Goal: Task Accomplishment & Management: Use online tool/utility

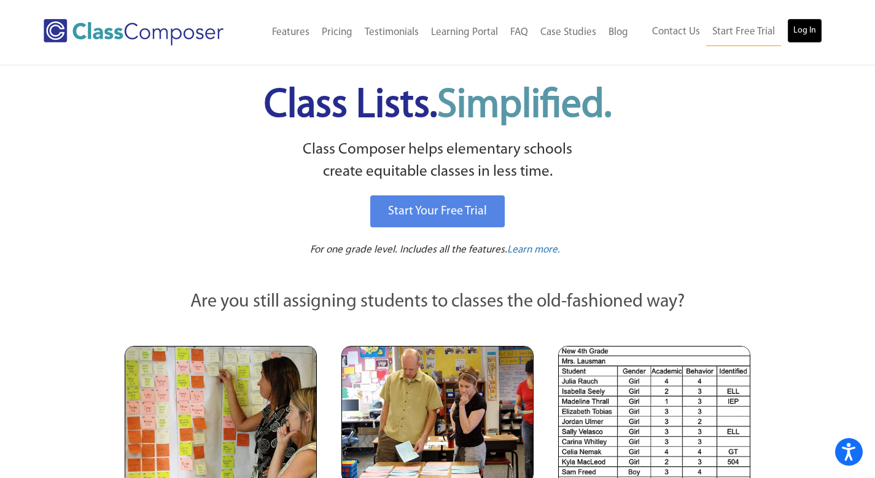
click at [817, 29] on link "Log In" at bounding box center [805, 30] width 35 height 25
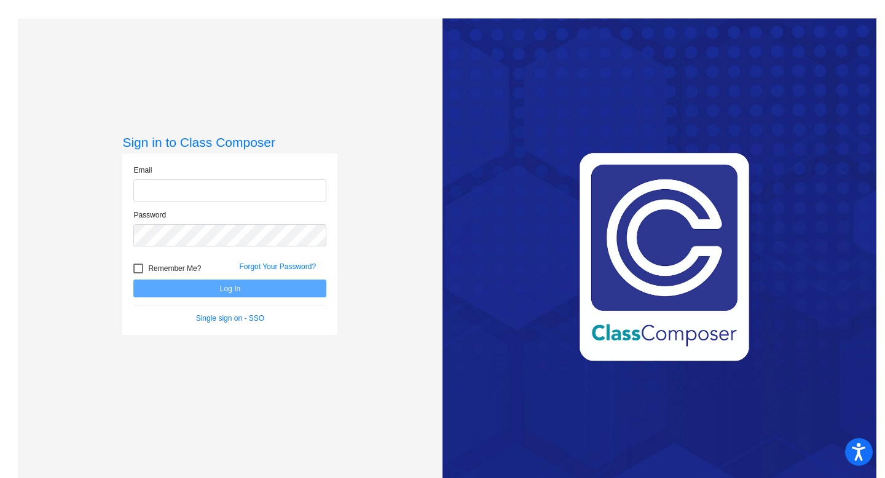
click at [287, 195] on input "email" at bounding box center [229, 190] width 193 height 23
type input "[PERSON_NAME][EMAIL_ADDRESS][PERSON_NAME][DOMAIN_NAME]"
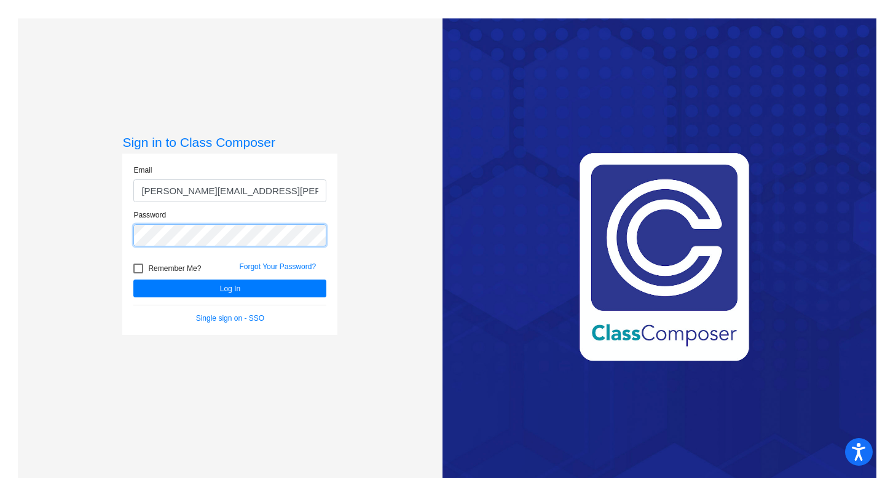
click at [133, 280] on button "Log In" at bounding box center [229, 289] width 193 height 18
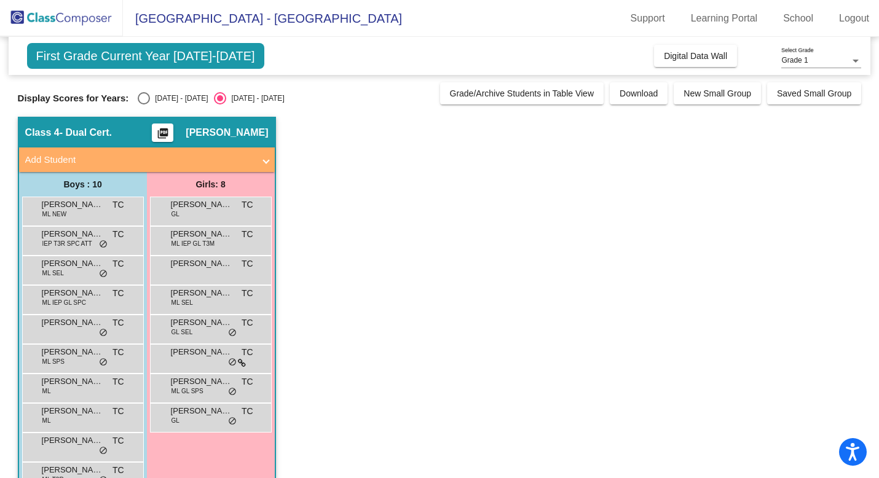
click at [527, 316] on app-classroom "Class 4 - Dual Cert. picture_as_pdf [PERSON_NAME] Add Student First Name Last N…" at bounding box center [440, 314] width 844 height 394
click at [208, 270] on div "[PERSON_NAME] lock do_not_disturb_alt" at bounding box center [210, 268] width 117 height 25
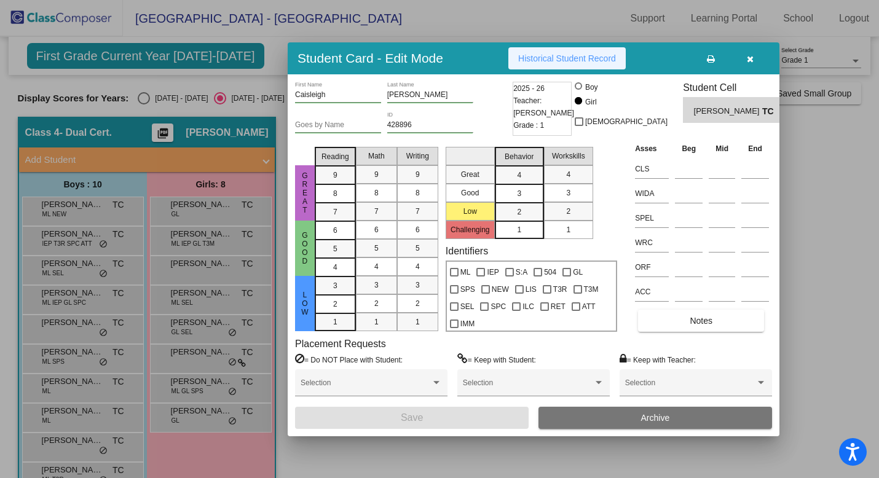
click at [590, 57] on span "Historical Student Record" at bounding box center [567, 58] width 98 height 10
click at [742, 57] on button "button" at bounding box center [749, 58] width 39 height 22
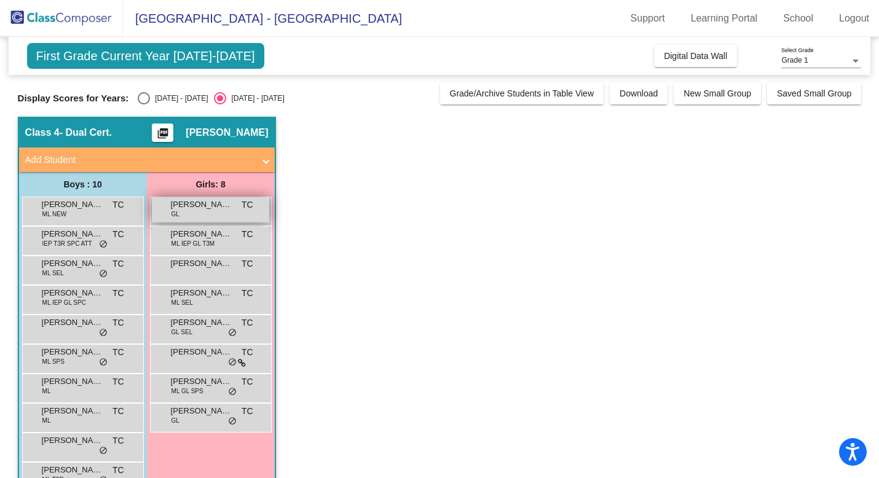
click at [186, 211] on div "[PERSON_NAME] [PERSON_NAME] TC lock do_not_disturb_alt" at bounding box center [210, 209] width 117 height 25
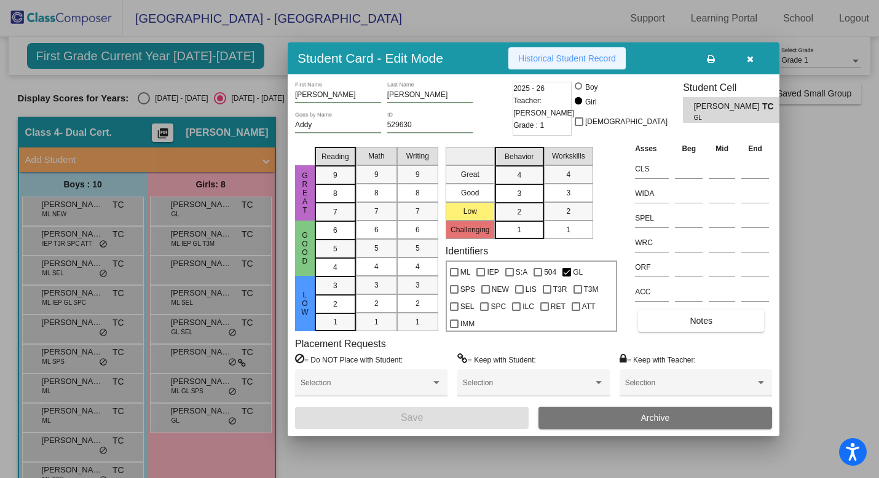
click at [564, 54] on span "Historical Student Record" at bounding box center [567, 58] width 98 height 10
click at [752, 57] on icon "button" at bounding box center [749, 59] width 7 height 9
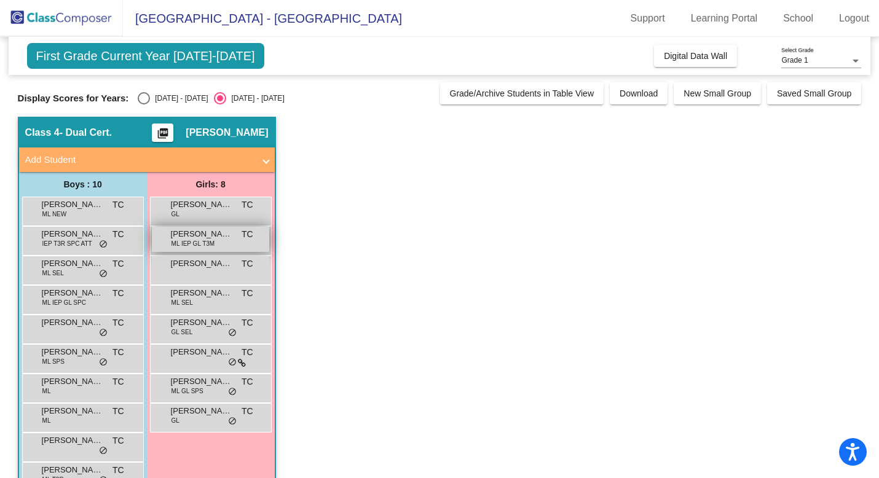
click at [221, 237] on span "[PERSON_NAME]" at bounding box center [201, 234] width 61 height 12
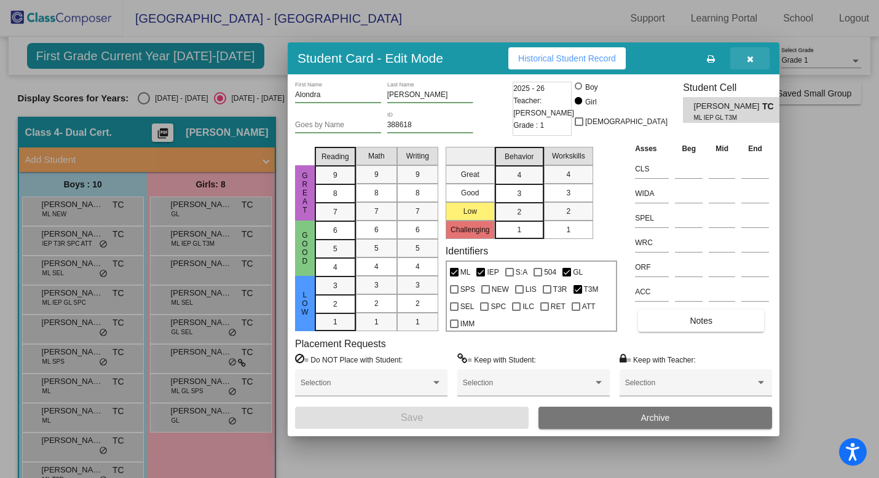
click at [753, 61] on button "button" at bounding box center [749, 58] width 39 height 22
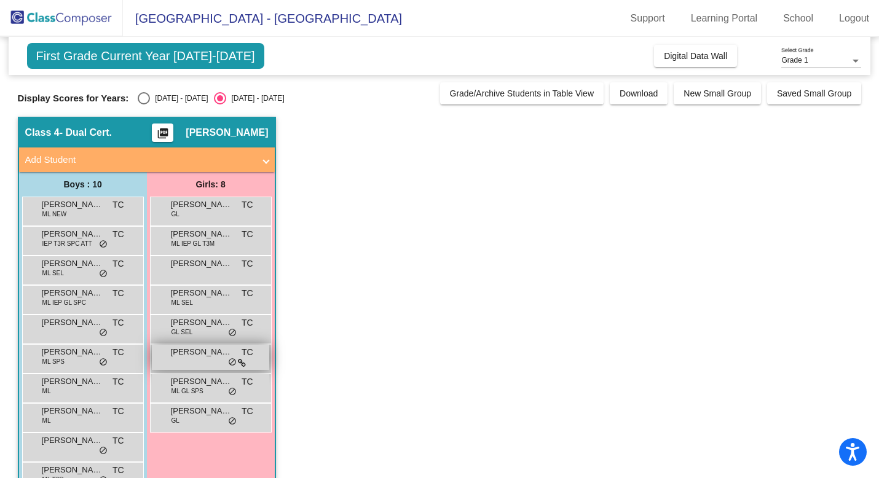
click at [199, 355] on span "[PERSON_NAME]" at bounding box center [201, 352] width 61 height 12
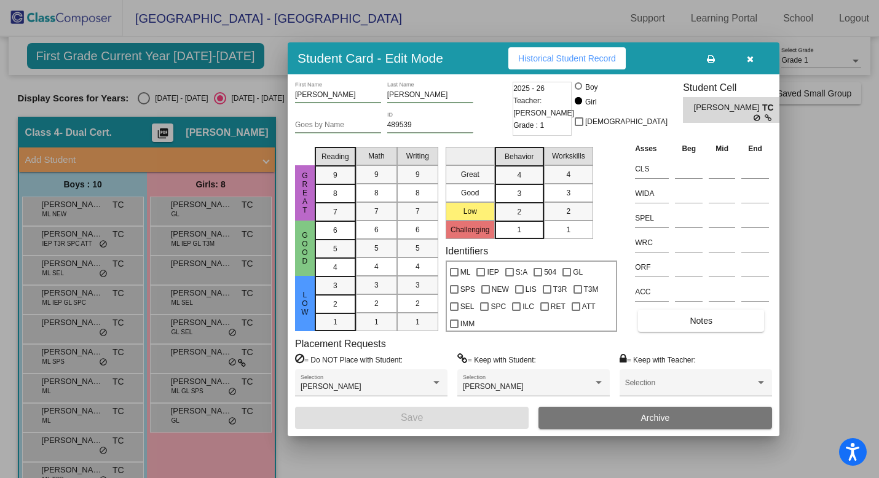
click at [571, 58] on span "Historical Student Record" at bounding box center [567, 58] width 98 height 10
click at [751, 58] on icon "button" at bounding box center [749, 59] width 7 height 9
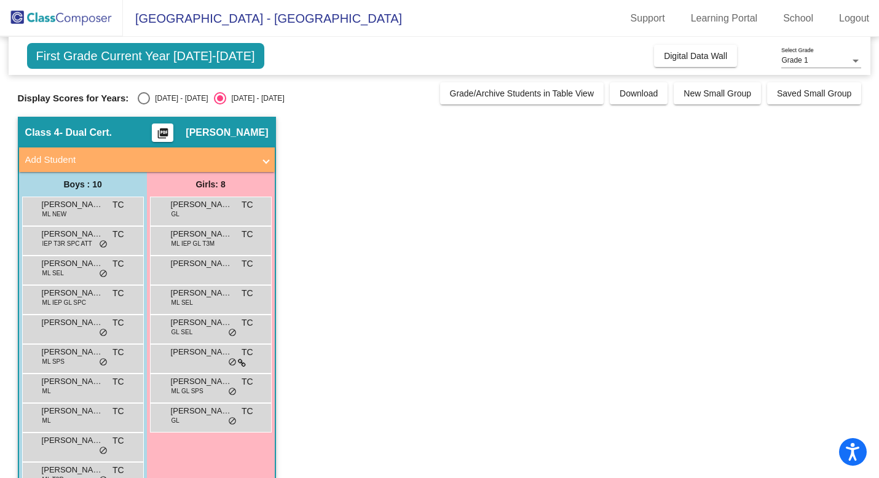
click at [563, 259] on app-classroom "Class 4 - Dual Cert. picture_as_pdf [PERSON_NAME] Add Student First Name Last N…" at bounding box center [440, 314] width 844 height 394
click at [70, 246] on span "IEP T3R SPC ATT" at bounding box center [67, 243] width 50 height 9
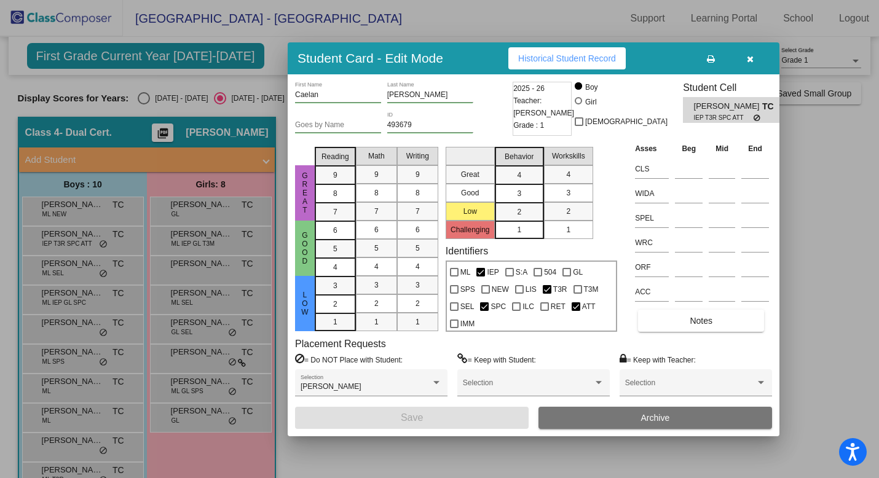
click at [581, 63] on button "Historical Student Record" at bounding box center [566, 58] width 117 height 22
click at [751, 60] on icon "button" at bounding box center [749, 59] width 7 height 9
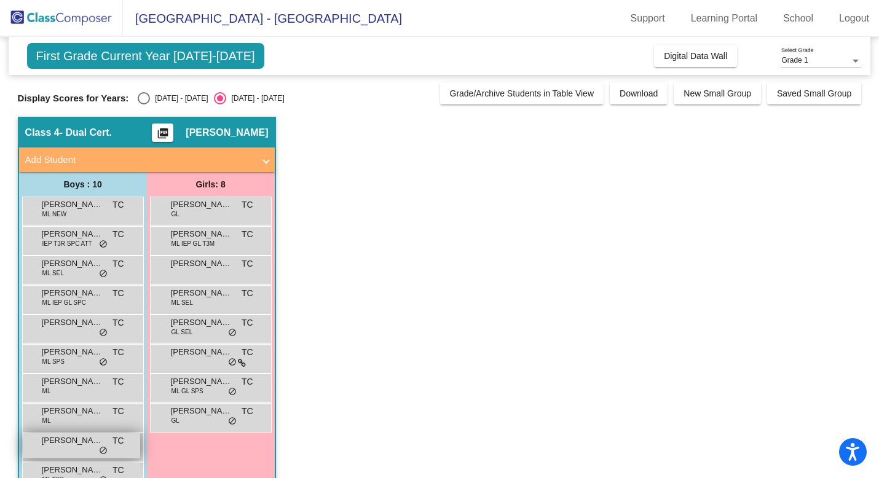
click at [70, 442] on span "[PERSON_NAME]" at bounding box center [72, 440] width 61 height 12
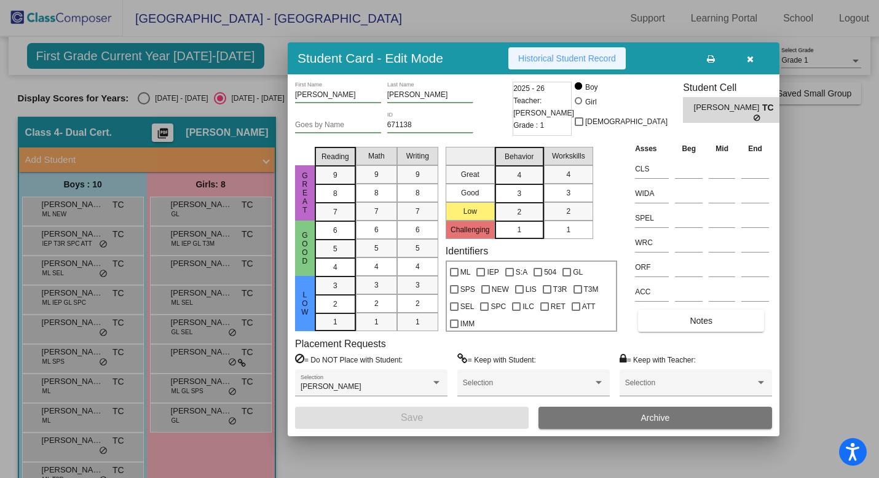
click at [571, 57] on span "Historical Student Record" at bounding box center [567, 58] width 98 height 10
click at [753, 61] on button "button" at bounding box center [749, 58] width 39 height 22
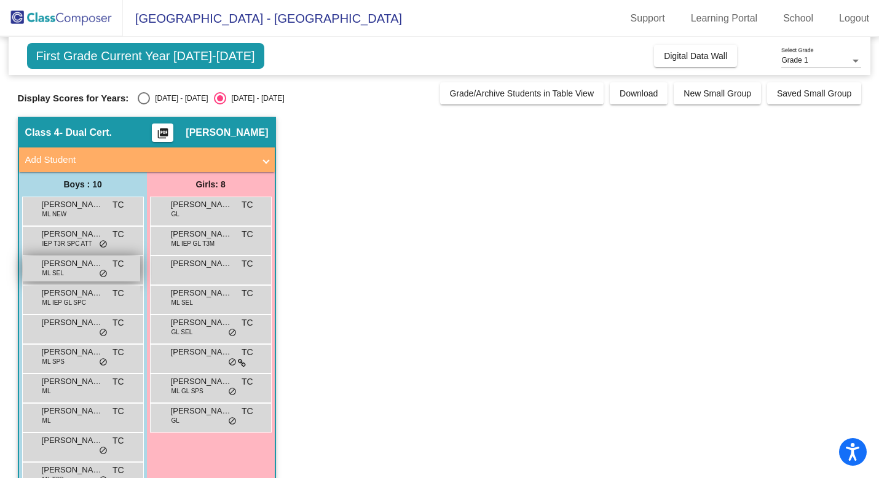
click at [76, 271] on div "[PERSON_NAME] SEL TC lock do_not_disturb_alt" at bounding box center [81, 268] width 117 height 25
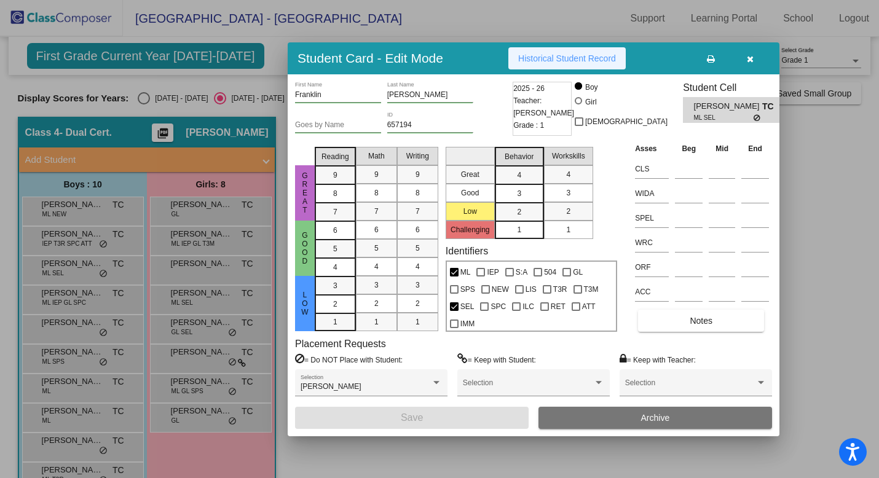
click at [606, 58] on span "Historical Student Record" at bounding box center [567, 58] width 98 height 10
click at [751, 58] on icon "button" at bounding box center [749, 59] width 7 height 9
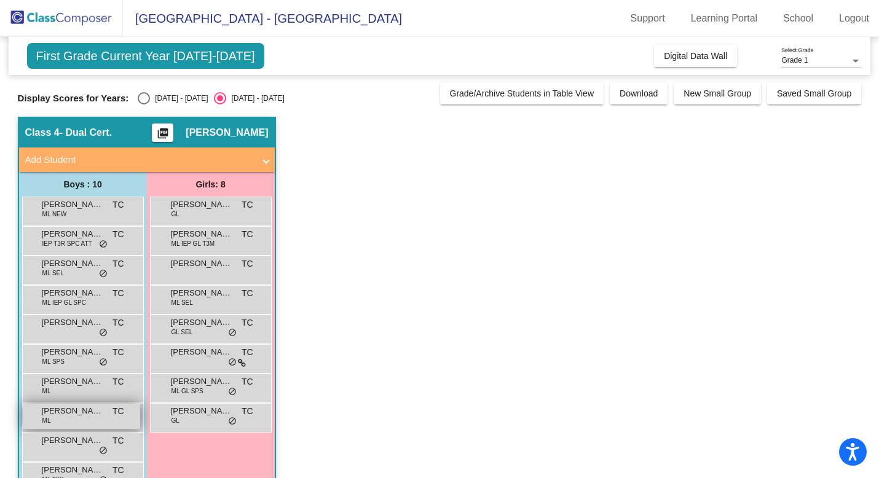
click at [68, 418] on div "[PERSON_NAME] TC lock do_not_disturb_alt" at bounding box center [81, 416] width 117 height 25
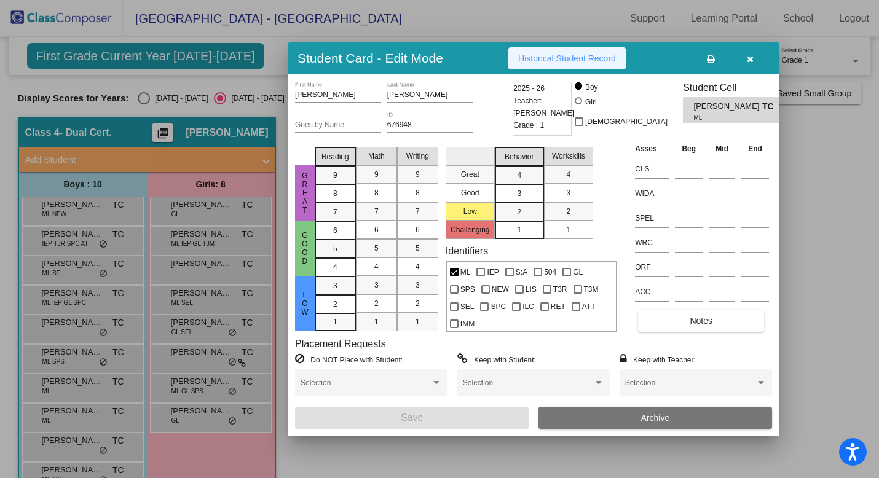
click at [590, 60] on span "Historical Student Record" at bounding box center [567, 58] width 98 height 10
click at [754, 60] on button "button" at bounding box center [749, 58] width 39 height 22
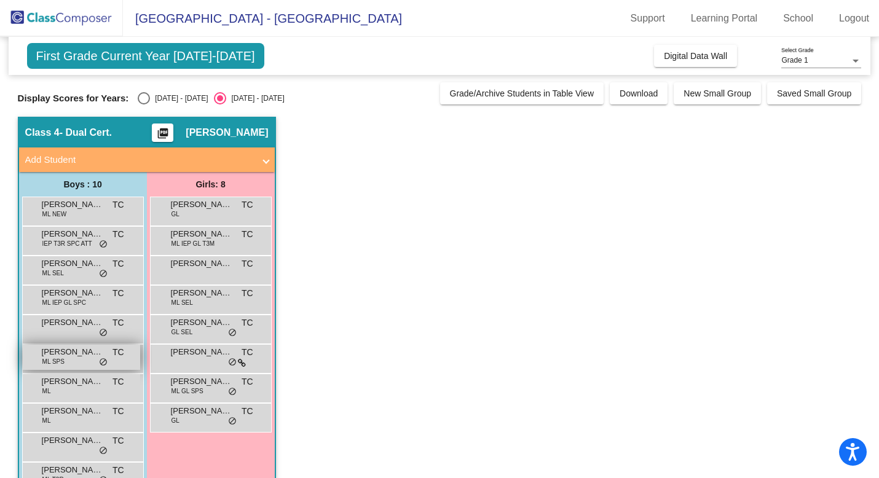
click at [67, 354] on span "[PERSON_NAME]" at bounding box center [72, 352] width 61 height 12
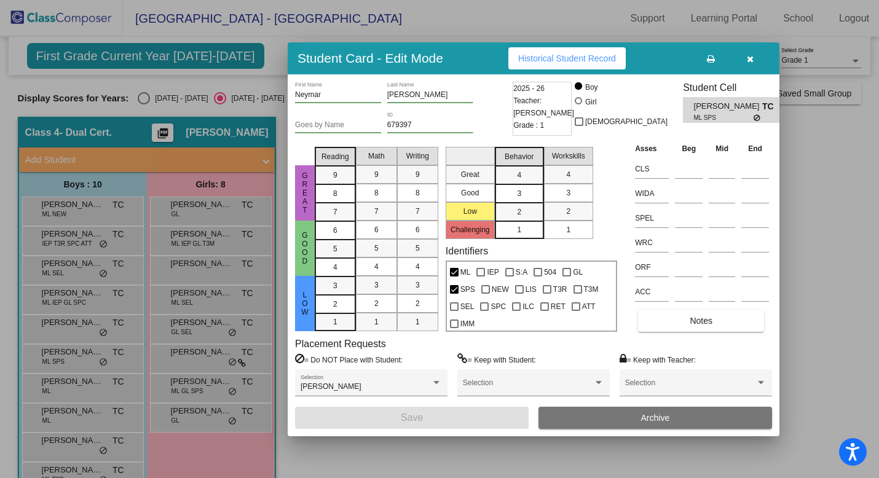
click at [563, 60] on span "Historical Student Record" at bounding box center [567, 58] width 98 height 10
click at [751, 61] on icon "button" at bounding box center [749, 59] width 7 height 9
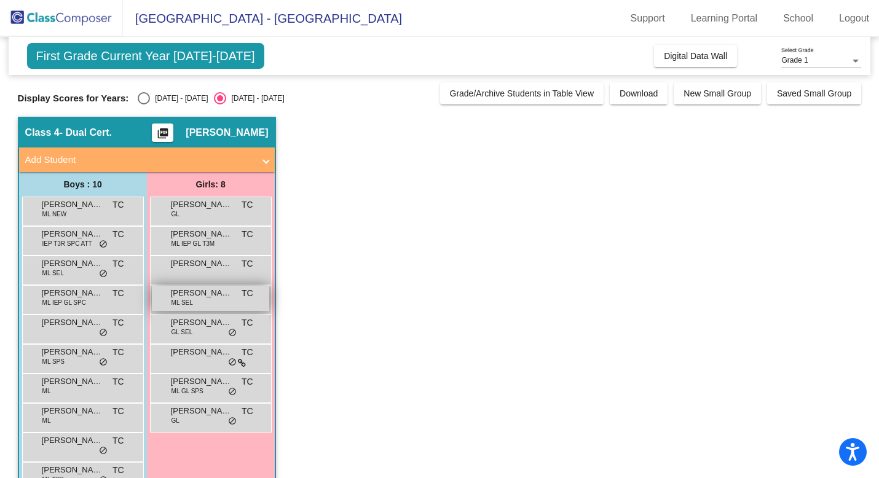
click at [199, 305] on div "[PERSON_NAME] [PERSON_NAME] SEL TC lock do_not_disturb_alt" at bounding box center [210, 298] width 117 height 25
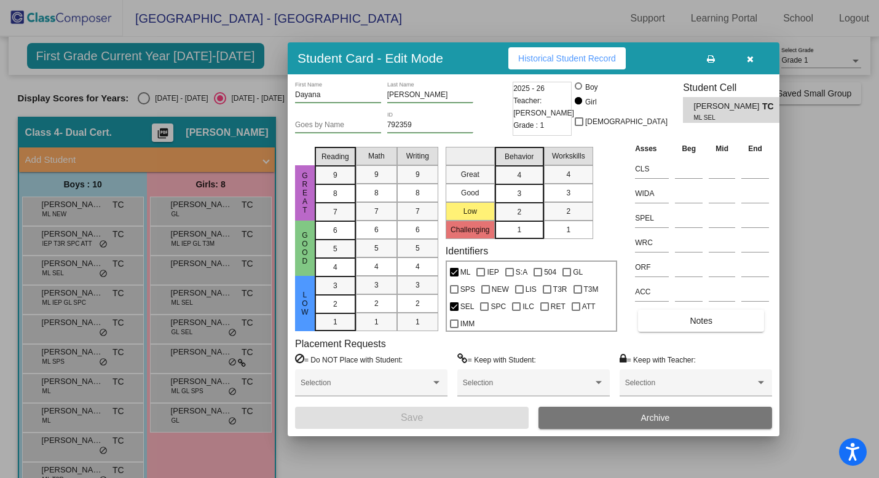
click at [563, 57] on span "Historical Student Record" at bounding box center [567, 58] width 98 height 10
click at [750, 63] on button "button" at bounding box center [749, 58] width 39 height 22
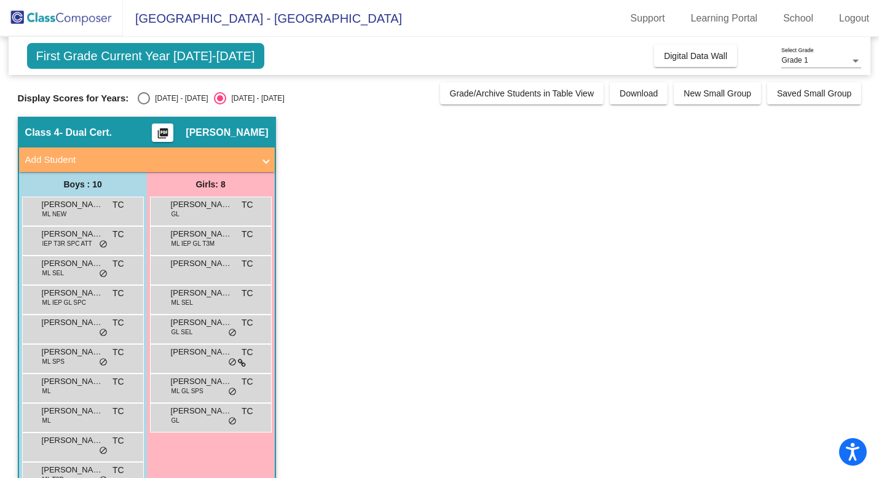
click at [198, 53] on span "First Grade Current Year [DATE]-[DATE]" at bounding box center [145, 56] width 237 height 26
click at [145, 98] on div "Select an option" at bounding box center [144, 98] width 12 height 12
click at [144, 104] on input "[DATE] - [DATE]" at bounding box center [143, 104] width 1 height 1
radio input "true"
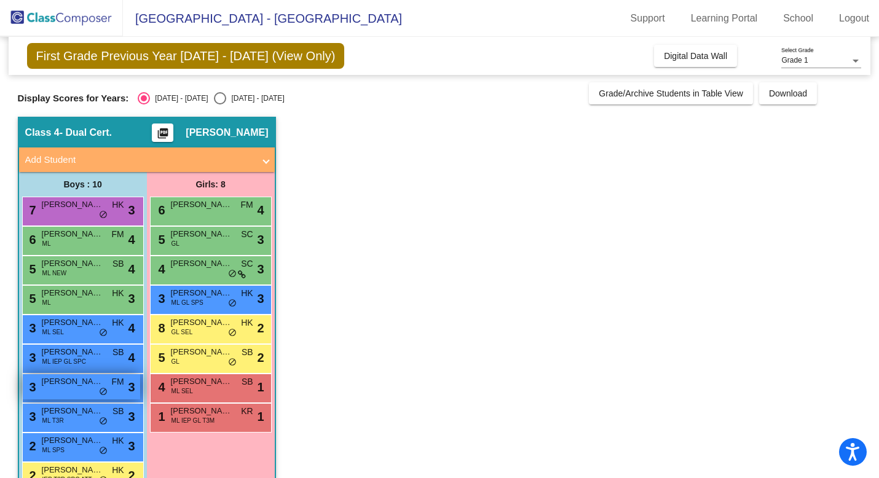
click at [55, 389] on div "3 [PERSON_NAME] FM lock do_not_disturb_alt 3" at bounding box center [81, 386] width 117 height 25
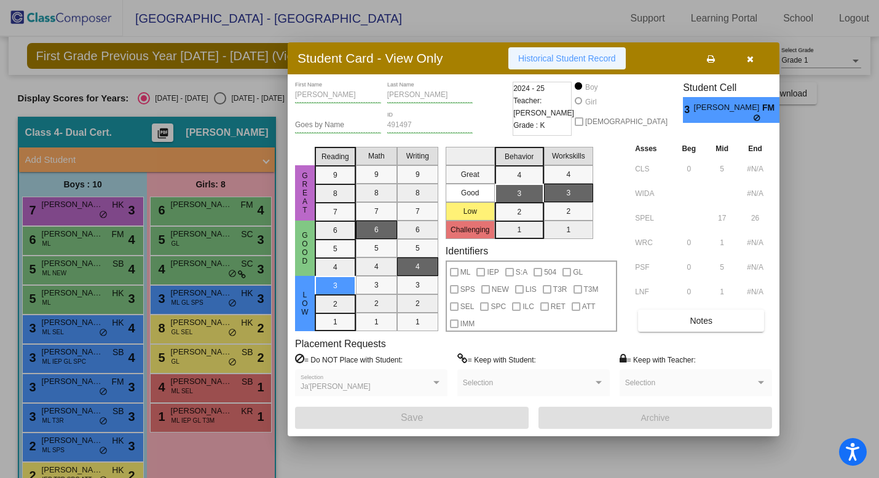
click at [542, 56] on span "Historical Student Record" at bounding box center [567, 58] width 98 height 10
click at [748, 63] on button "button" at bounding box center [749, 58] width 39 height 22
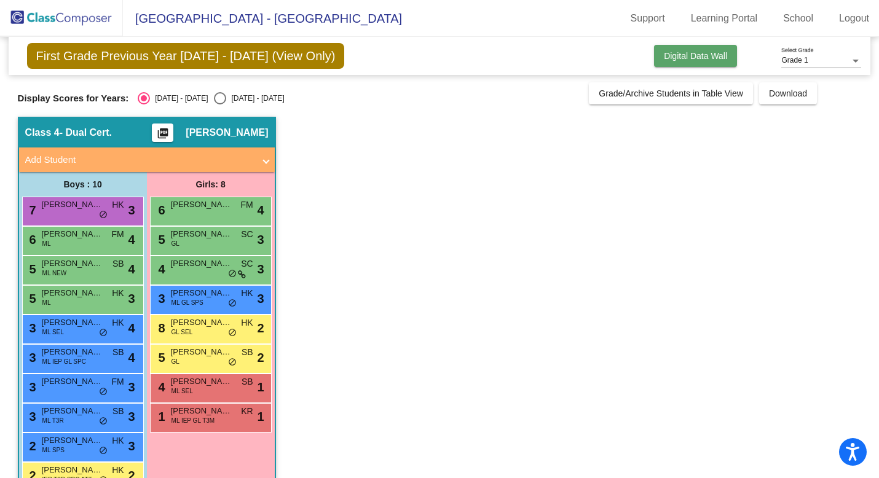
click at [683, 61] on button "Digital Data Wall" at bounding box center [695, 56] width 83 height 22
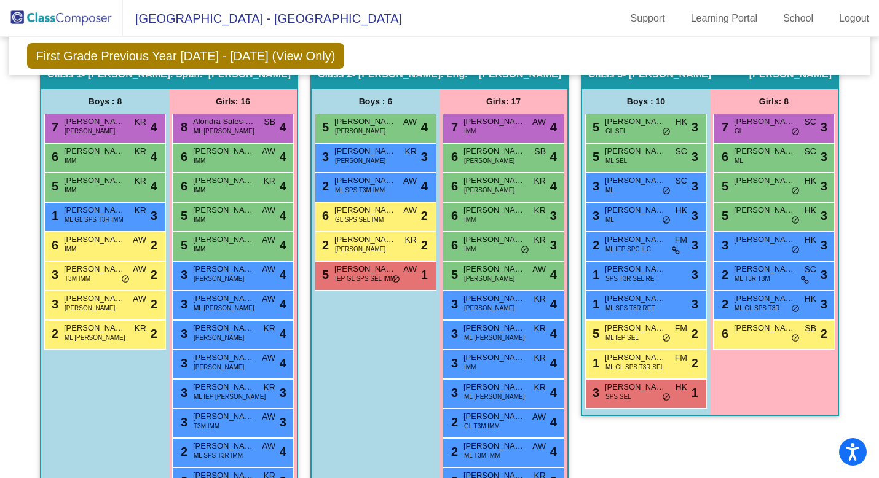
scroll to position [336, 0]
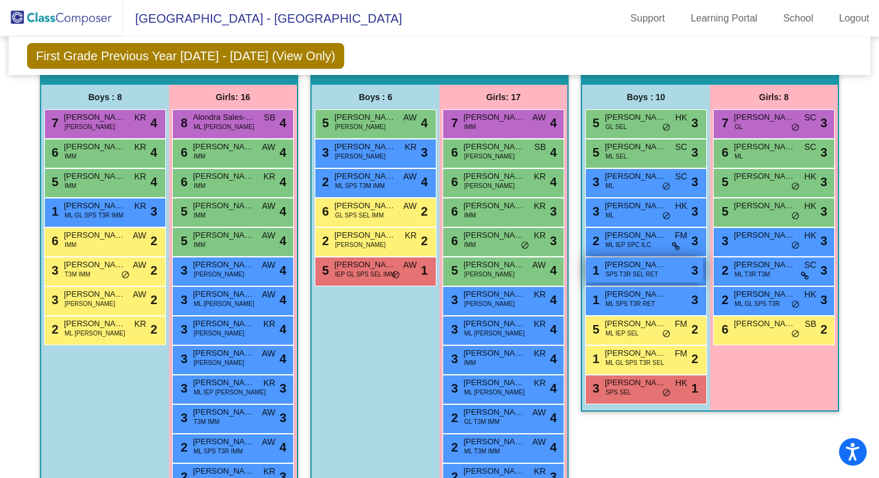
click at [632, 265] on span "[PERSON_NAME]" at bounding box center [635, 265] width 61 height 12
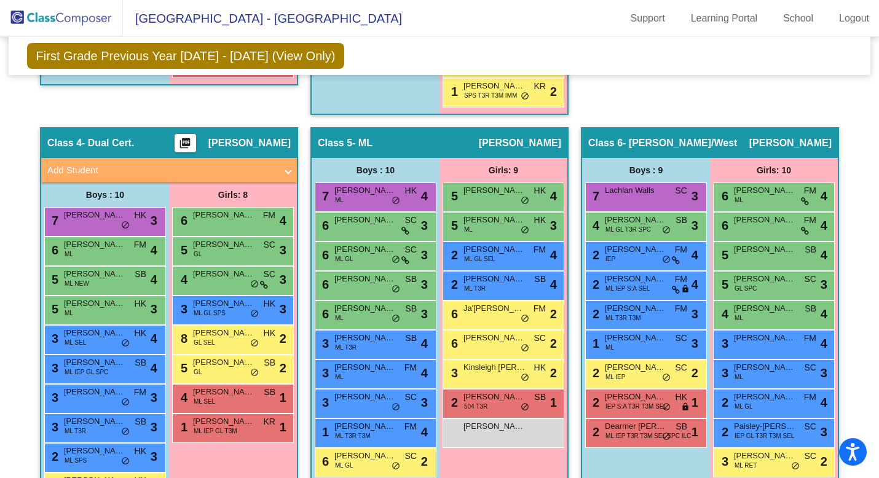
scroll to position [888, 0]
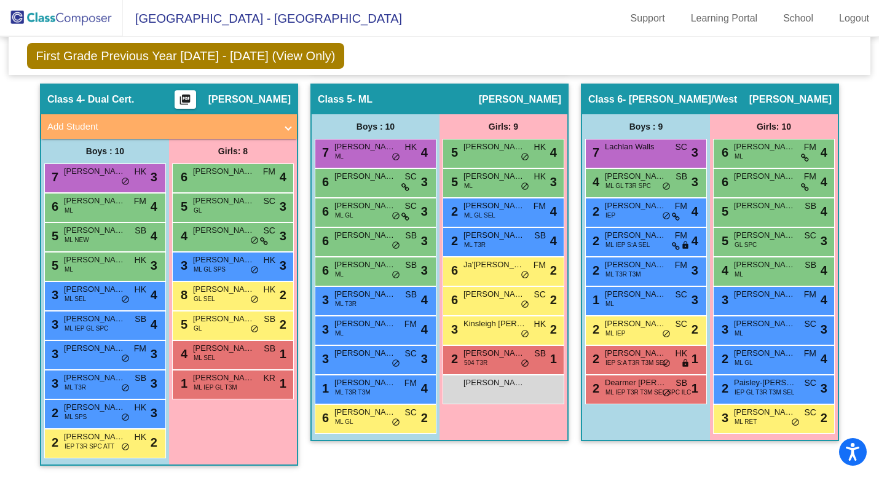
click at [192, 94] on mat-icon "picture_as_pdf" at bounding box center [185, 101] width 15 height 17
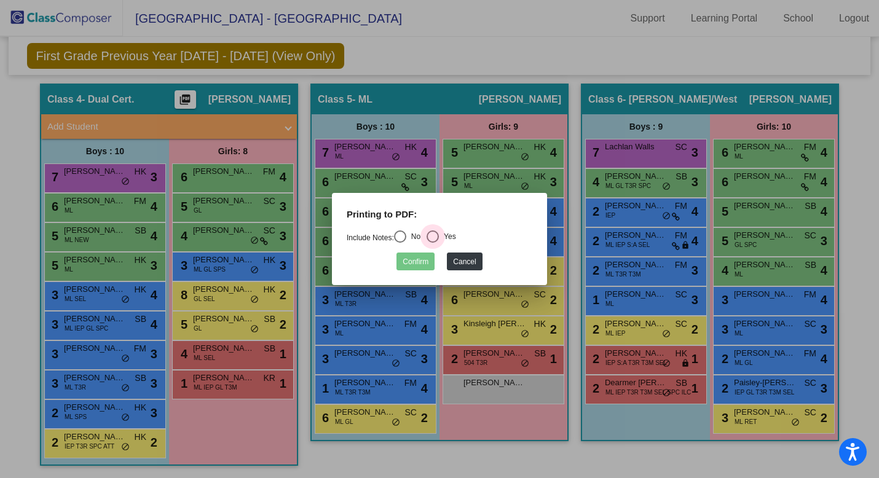
click at [439, 237] on div "Select an option" at bounding box center [432, 236] width 12 height 12
click at [433, 243] on input "Yes" at bounding box center [432, 243] width 1 height 1
radio input "true"
click at [407, 266] on button "Confirm" at bounding box center [415, 261] width 38 height 18
